Goal: Navigation & Orientation: Find specific page/section

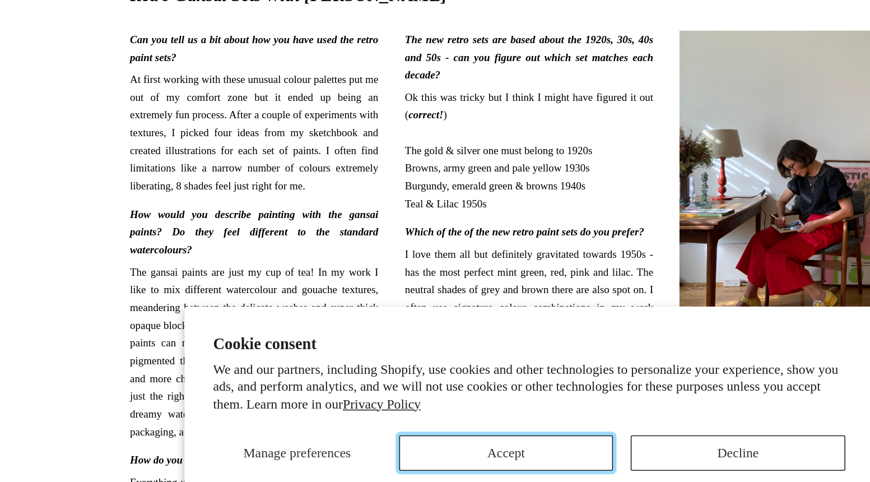
click at [451, 449] on button "Accept" at bounding box center [421, 452] width 136 height 22
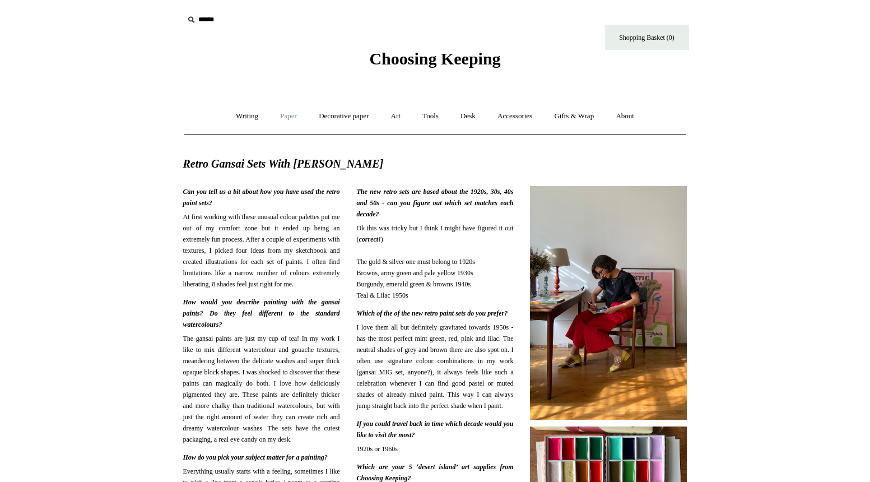
click at [288, 120] on link "Paper +" at bounding box center [288, 116] width 37 height 30
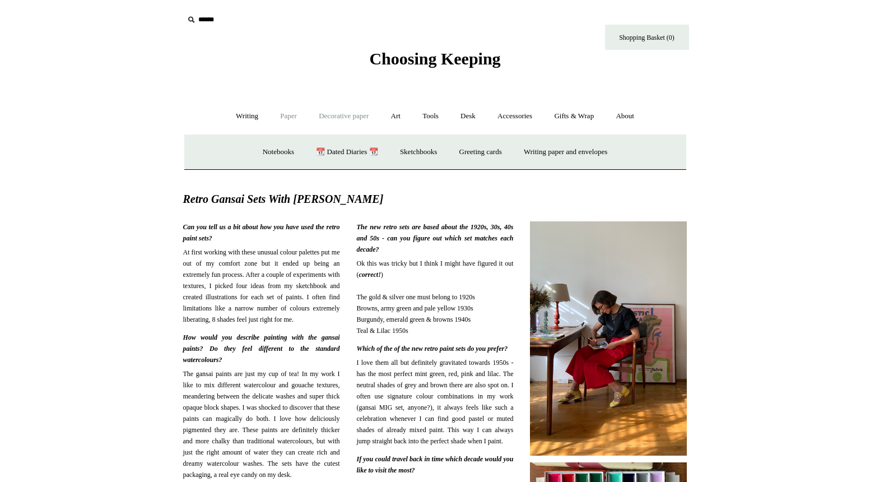
click at [334, 117] on link "Decorative paper +" at bounding box center [344, 116] width 70 height 30
click at [395, 117] on link "Art +" at bounding box center [396, 116] width 30 height 30
click at [580, 154] on link "Wax & seals" at bounding box center [552, 152] width 57 height 30
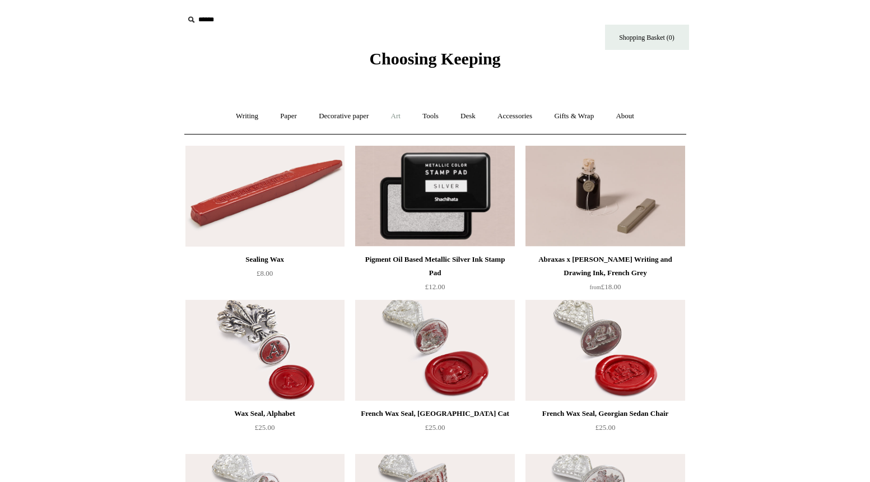
click at [396, 119] on link "Art +" at bounding box center [396, 116] width 30 height 30
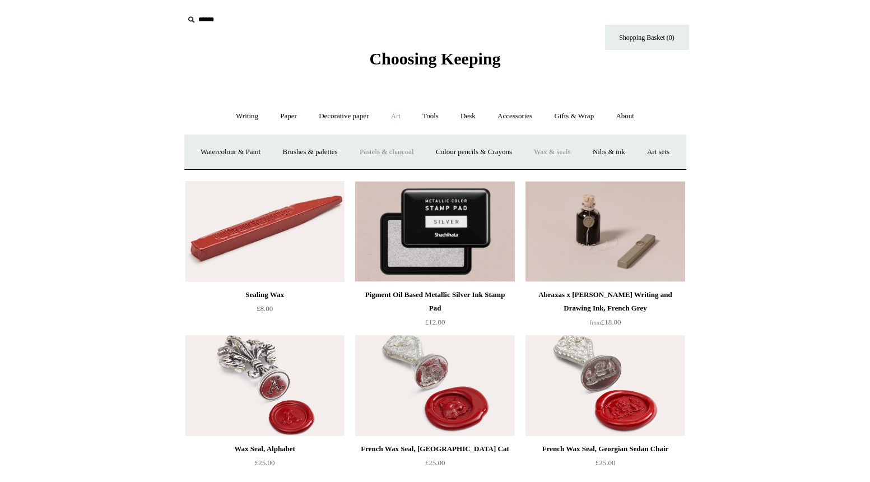
click at [404, 151] on link "Pastels & charcoal" at bounding box center [387, 152] width 74 height 30
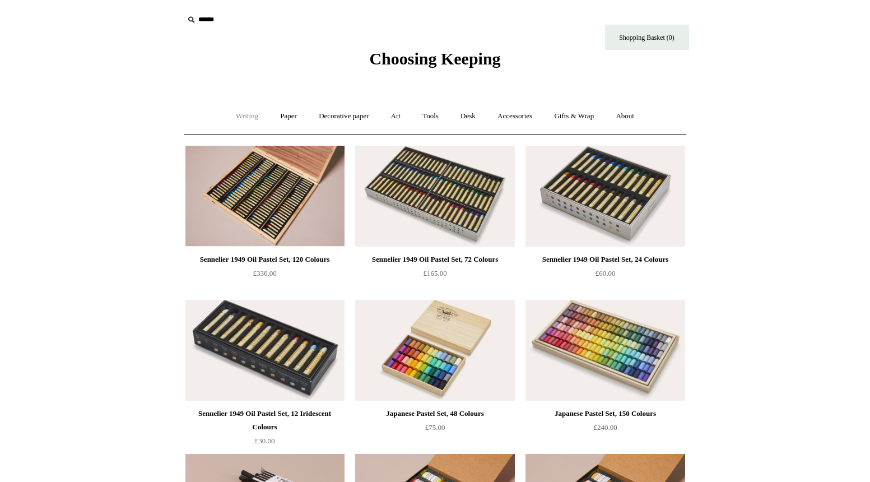
click at [245, 119] on link "Writing +" at bounding box center [247, 116] width 43 height 30
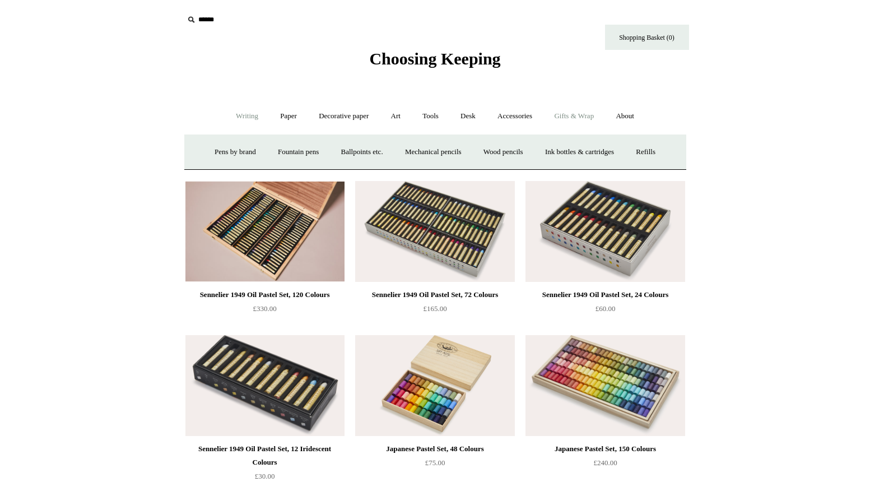
click at [580, 112] on link "Gifts & Wrap +" at bounding box center [574, 116] width 60 height 30
click at [343, 149] on link "Wrapping paper & Gift Bags" at bounding box center [324, 152] width 104 height 30
